Goal: Information Seeking & Learning: Learn about a topic

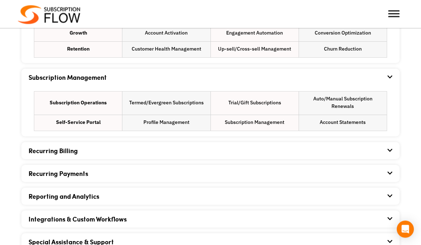
scroll to position [474, 0]
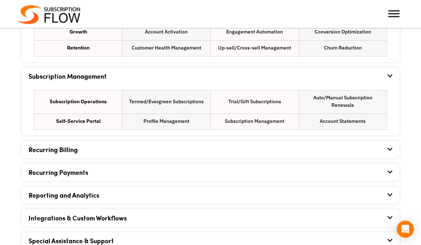
click at [390, 150] on icon at bounding box center [389, 150] width 5 height 6
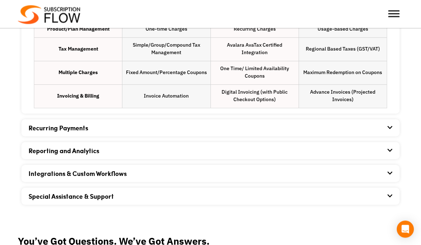
scroll to position [616, 0]
click at [386, 130] on span at bounding box center [389, 128] width 6 height 6
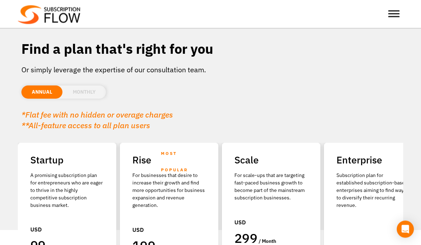
scroll to position [0, 0]
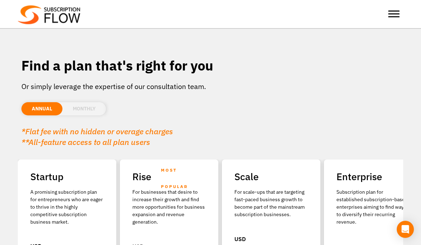
click at [81, 16] on div at bounding box center [134, 14] width 108 height 14
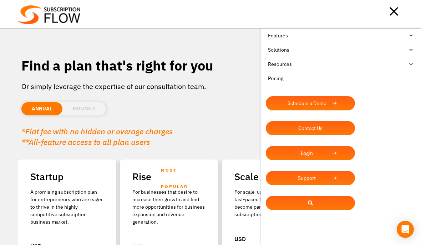
click at [411, 37] on link "Features" at bounding box center [341, 36] width 150 height 14
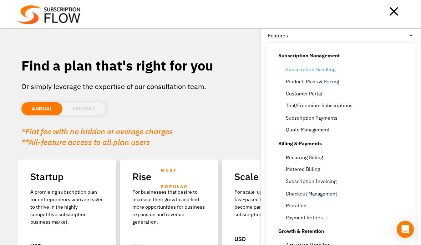
click at [322, 71] on link "Subscription Handling" at bounding box center [347, 70] width 124 height 9
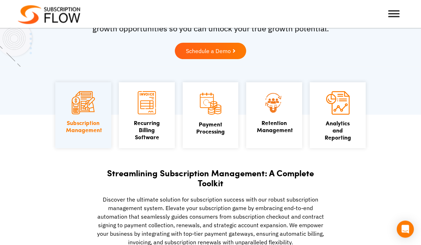
scroll to position [96, 0]
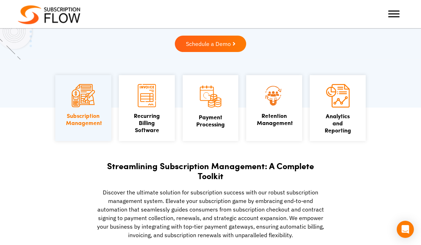
click at [407, 104] on section "Scale Seamlessly with Advanced Subscription Management Software A comprehensive…" at bounding box center [210, 5] width 421 height 203
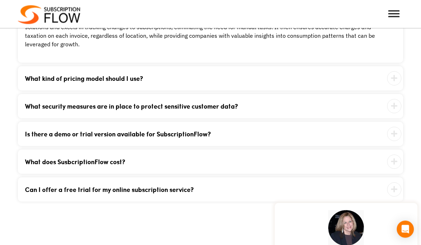
click at [389, 84] on icon at bounding box center [394, 79] width 14 height 14
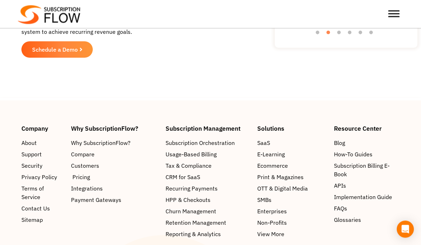
scroll to position [1791, 0]
click at [87, 181] on span "Pricing" at bounding box center [80, 177] width 17 height 9
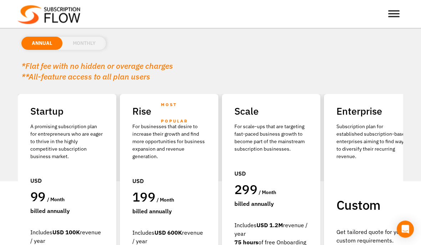
scroll to position [66, 0]
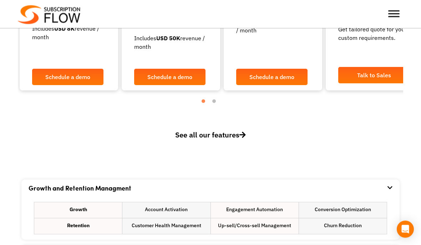
click at [229, 133] on span "See all our features" at bounding box center [210, 135] width 71 height 10
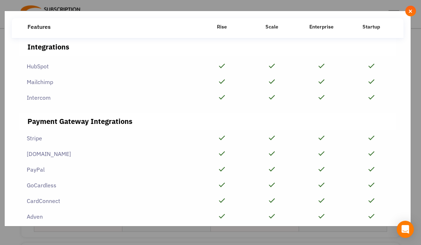
scroll to position [1674, 0]
click at [410, 7] on span "×" at bounding box center [410, 11] width 5 height 8
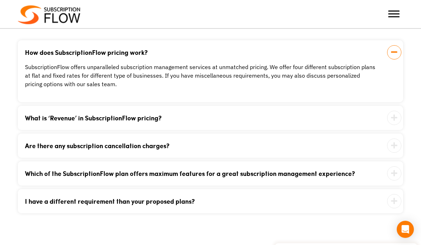
scroll to position [735, 0]
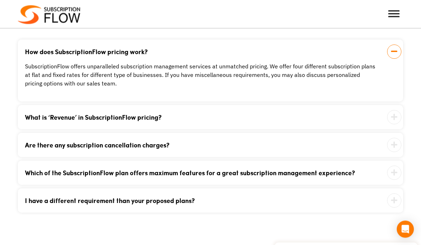
click at [383, 116] on div "What is ‘Revenue’ in SubscriptionFlow pricing? It is the amount of the total wo…" at bounding box center [210, 117] width 385 height 24
click at [391, 151] on icon at bounding box center [394, 145] width 14 height 14
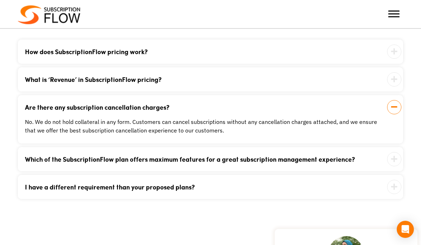
click at [382, 81] on div "What is ‘Revenue’ in SubscriptionFlow pricing? It is the amount of the total wo…" at bounding box center [210, 79] width 385 height 24
click at [397, 73] on icon at bounding box center [394, 79] width 14 height 14
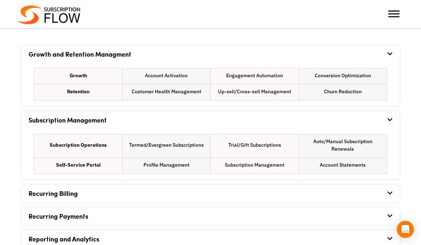
scroll to position [422, 0]
